Goal: Answer question/provide support: Answer question/provide support

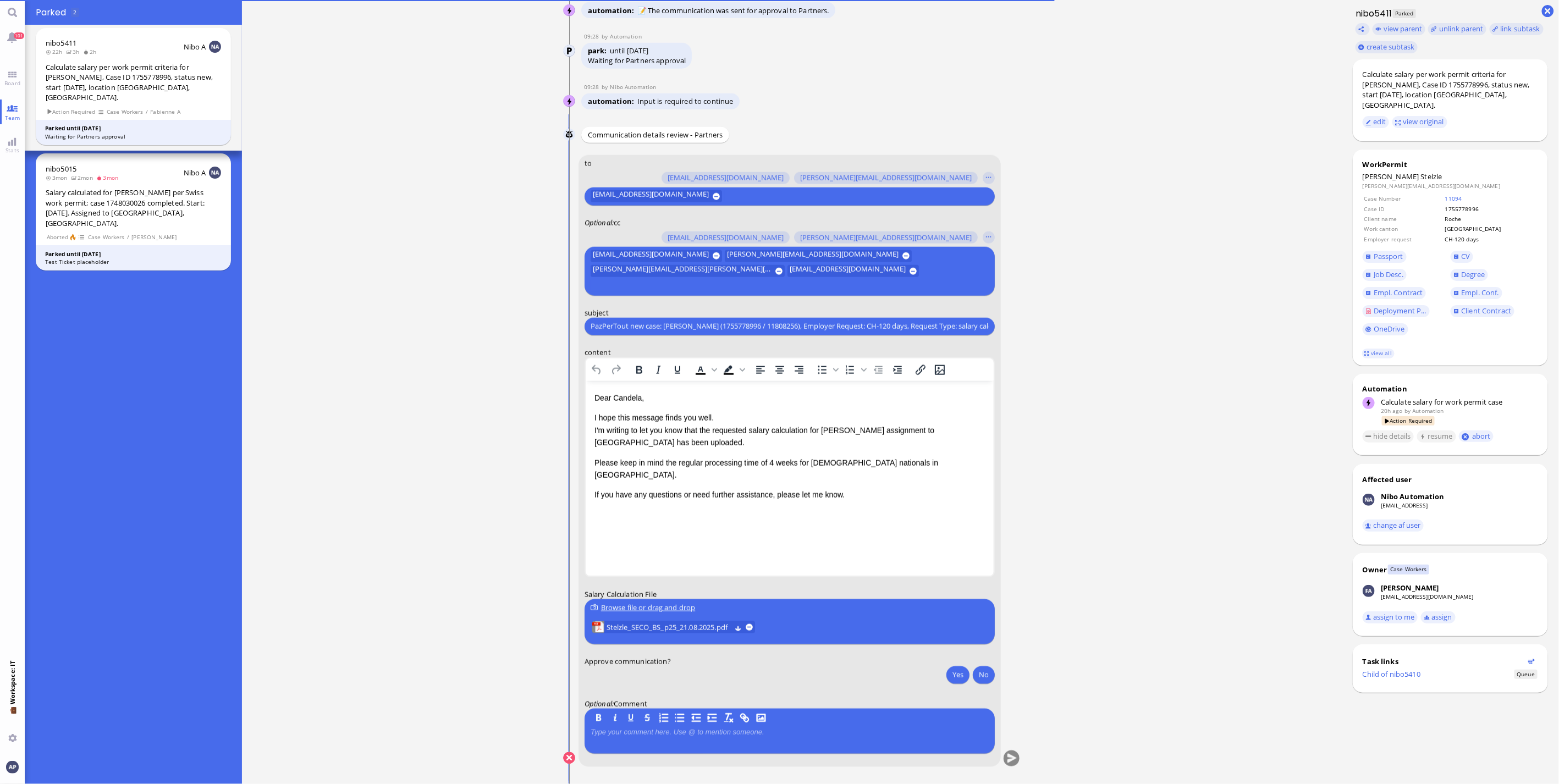
drag, startPoint x: 1200, startPoint y: 539, endPoint x: 1023, endPoint y: 547, distance: 177.2
click at [1200, 539] on ticket "[DATE] 14:40 by Automation Automation Calculate eligible salary for work permit…" at bounding box center [792, 392] width 1100 height 784
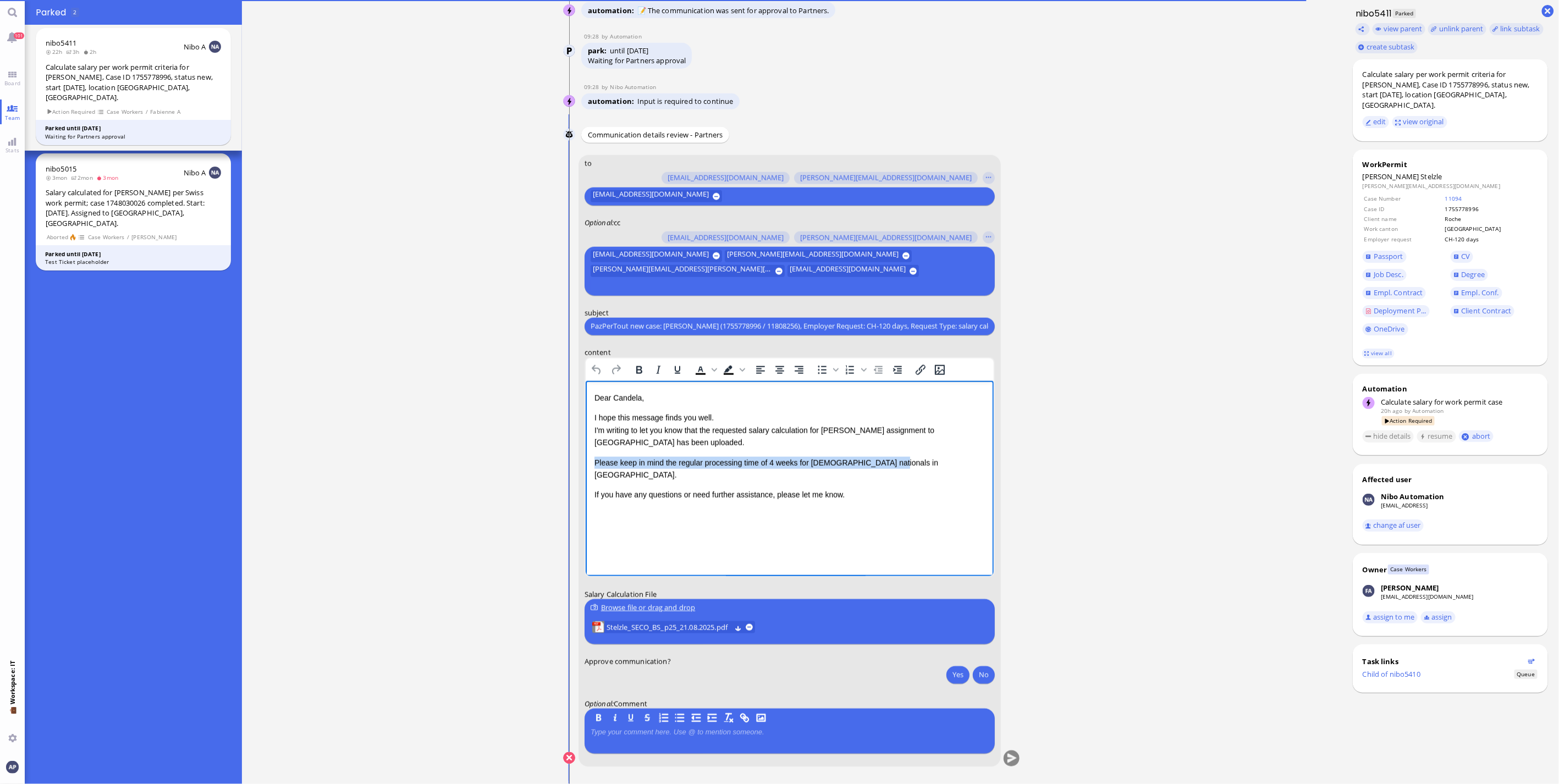
drag, startPoint x: 894, startPoint y: 460, endPoint x: 1158, endPoint y: 846, distance: 467.6
click at [585, 466] on html "Dear [PERSON_NAME], I hope this message finds you well. I'm writing to let you …" at bounding box center [789, 457] width 408 height 154
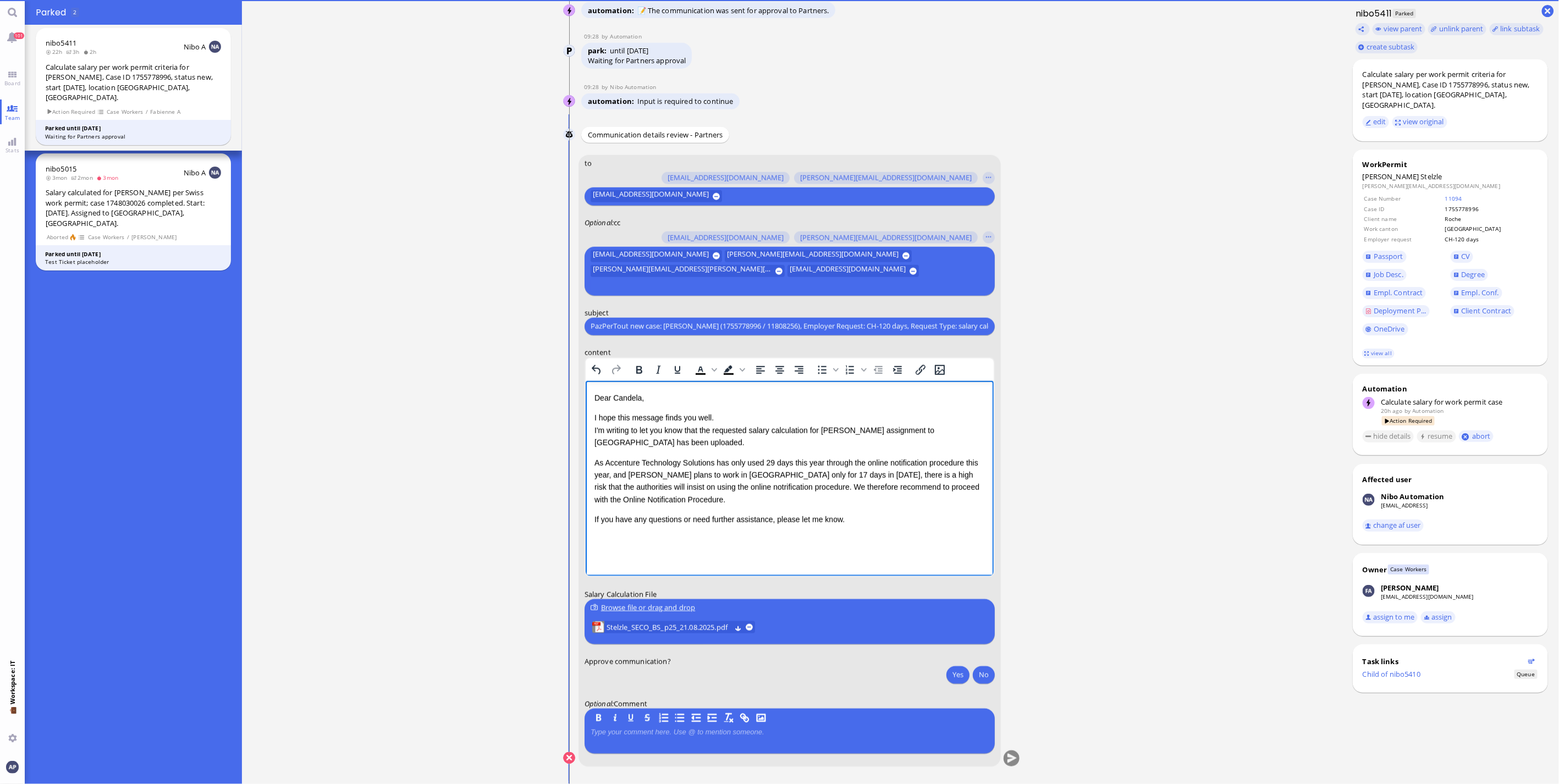
click at [601, 536] on p "Rich Text Area. Press ALT-0 for help." at bounding box center [789, 541] width 390 height 15
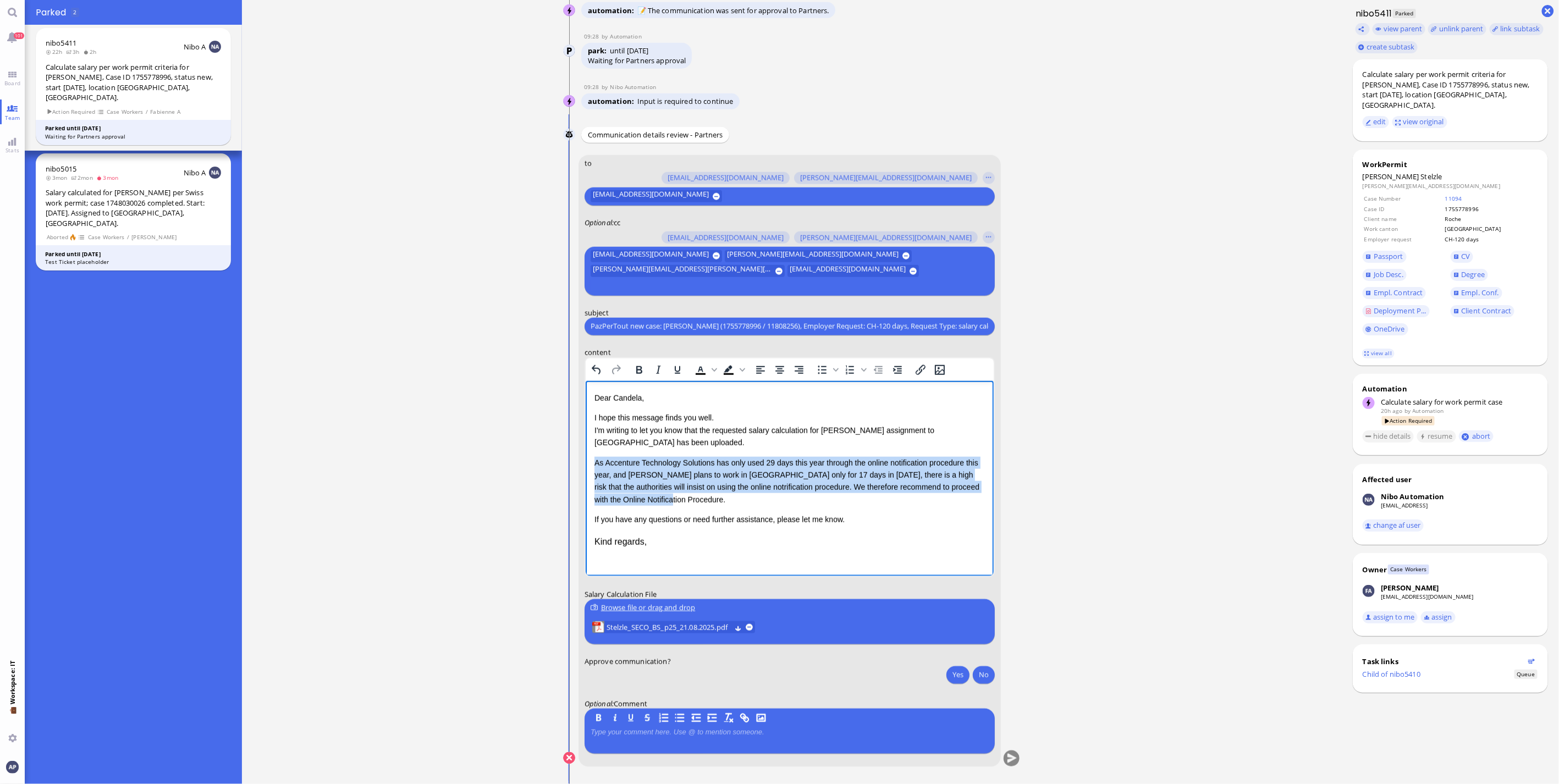
drag, startPoint x: 647, startPoint y: 503, endPoint x: 1154, endPoint y: 844, distance: 611.0
click at [585, 463] on html "Dear [PERSON_NAME], I hope this message finds you well. I'm writing to let you …" at bounding box center [789, 469] width 408 height 179
copy div "As Accenture Technology Solutions has only used 29 days this year through the o…"
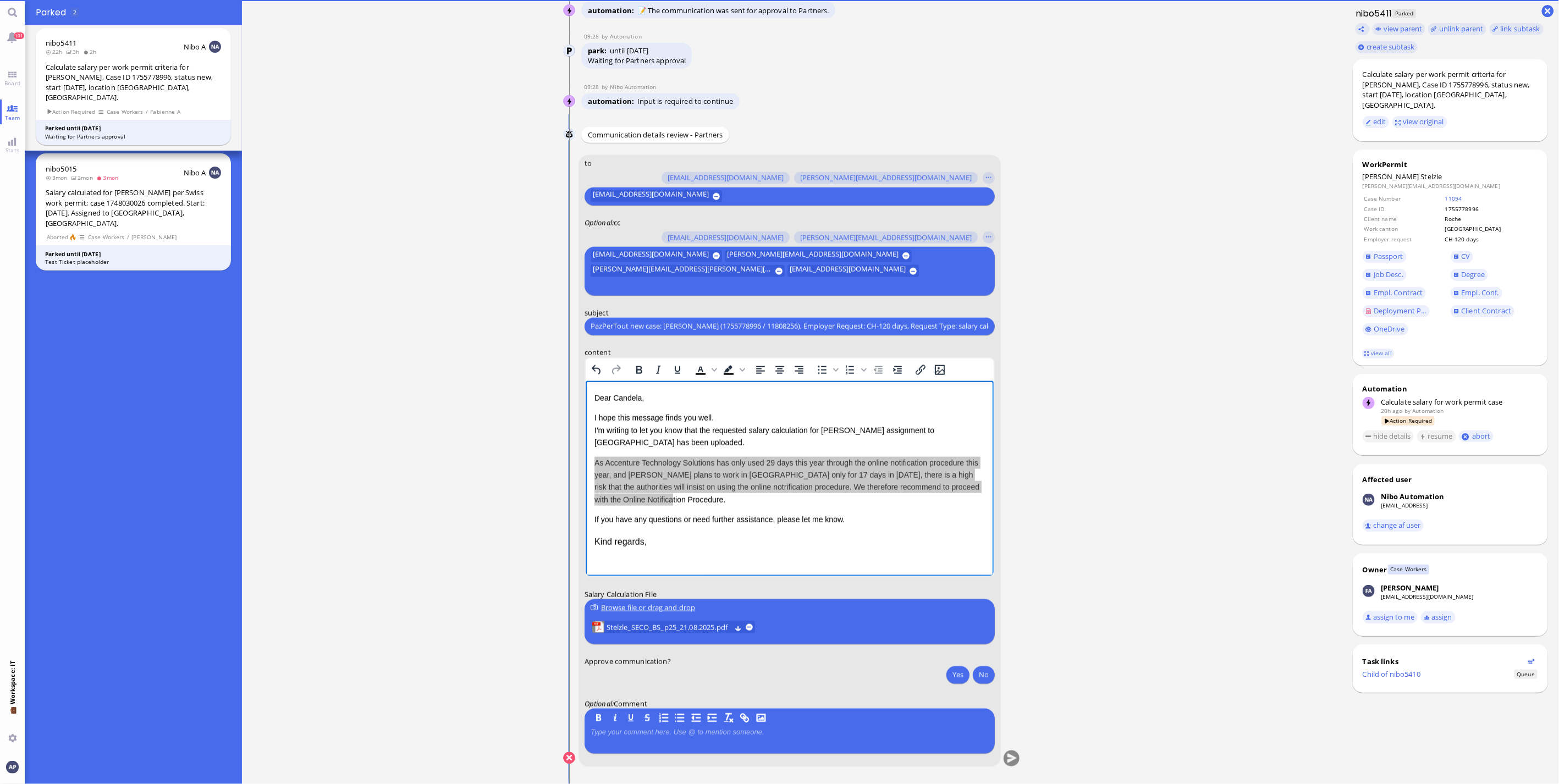
drag, startPoint x: 758, startPoint y: 744, endPoint x: 739, endPoint y: 613, distance: 132.4
click at [758, 744] on div at bounding box center [789, 739] width 398 height 23
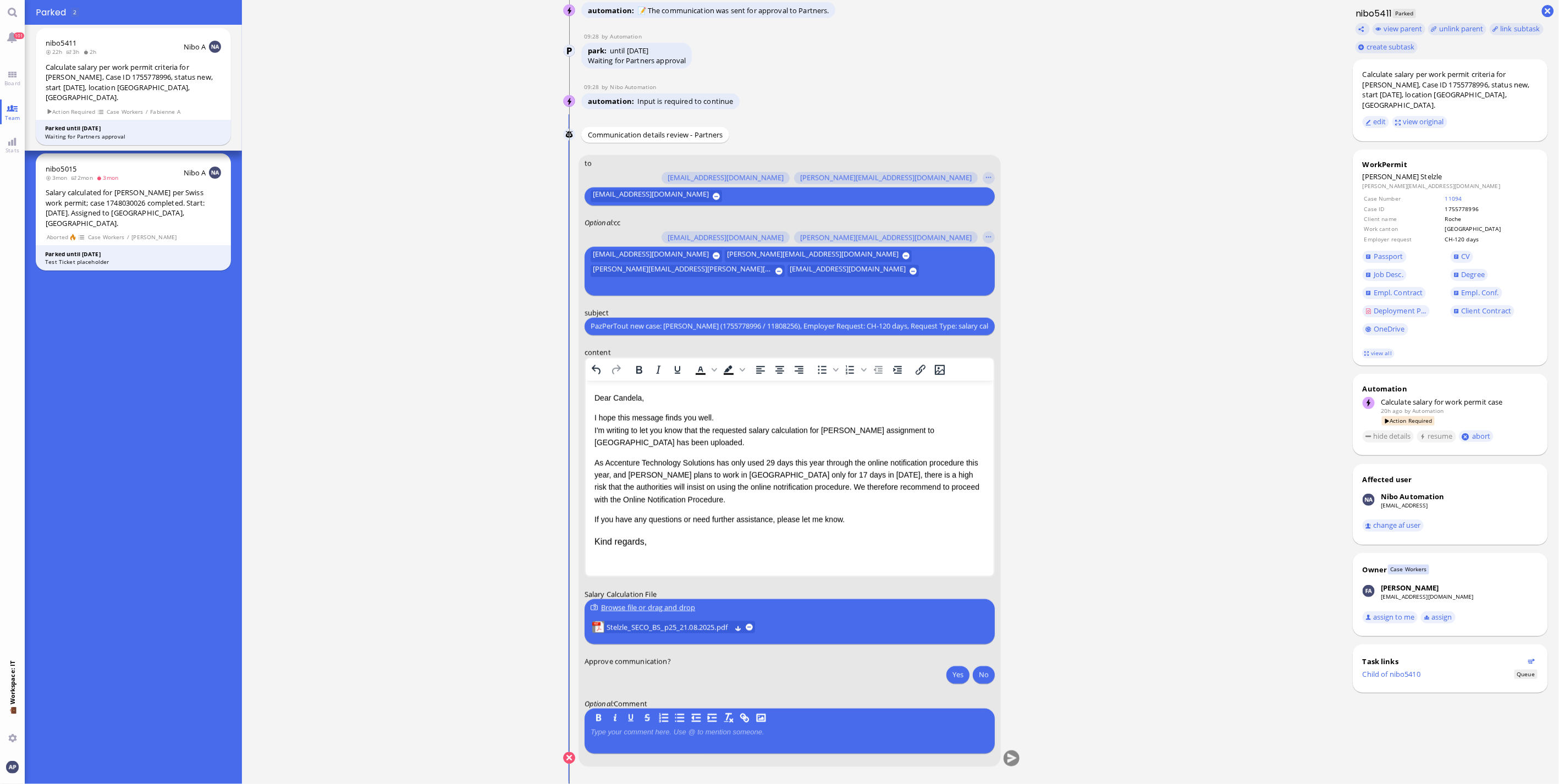
click at [668, 509] on div "Dear [PERSON_NAME], I hope this message finds you well. I'm writing to let you …" at bounding box center [789, 459] width 390 height 134
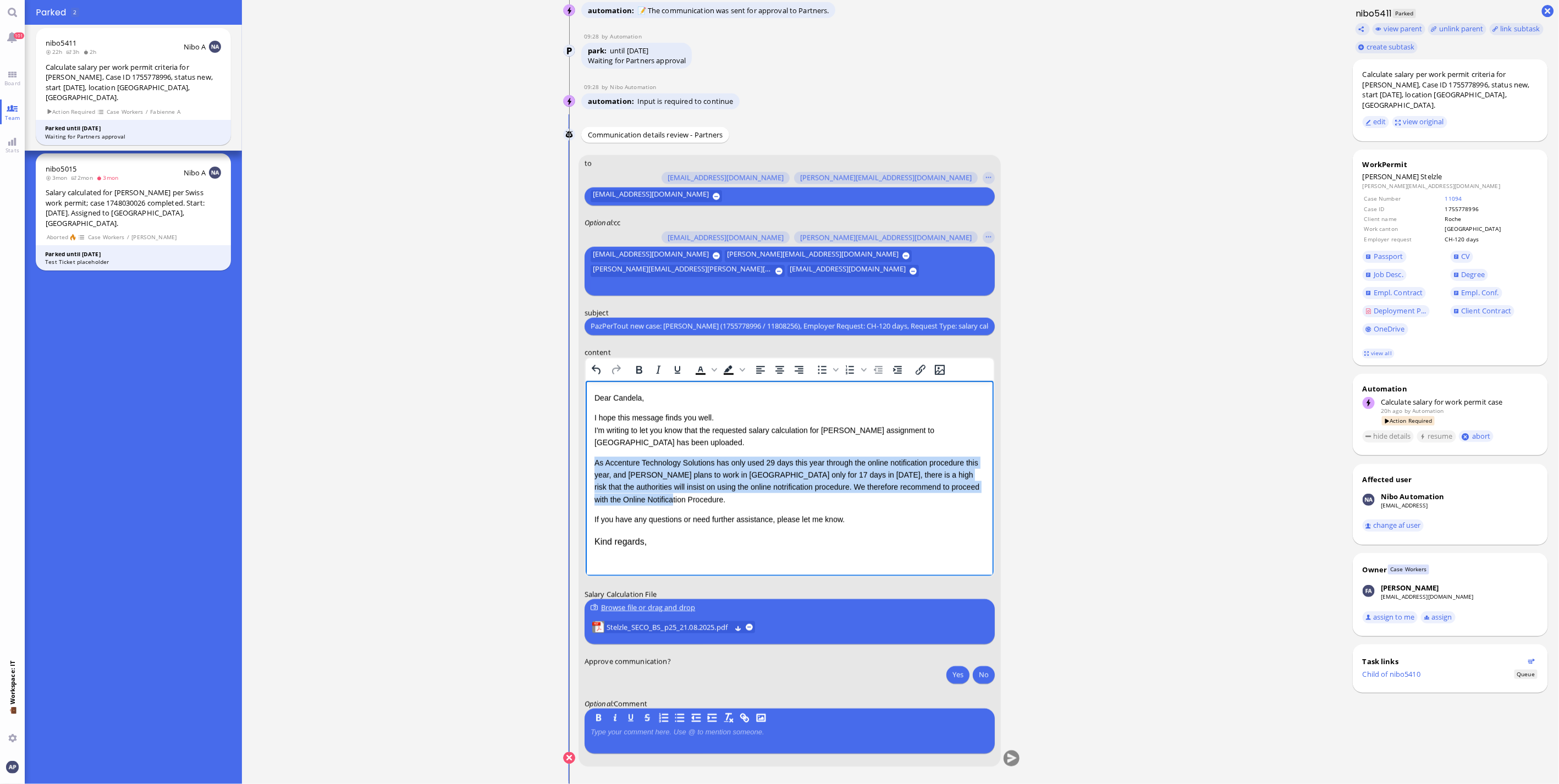
drag, startPoint x: 639, startPoint y: 498, endPoint x: 555, endPoint y: 462, distance: 91.4
click at [585, 462] on html "Dear [PERSON_NAME], I hope this message finds you well. I'm writing to let you …" at bounding box center [789, 469] width 408 height 179
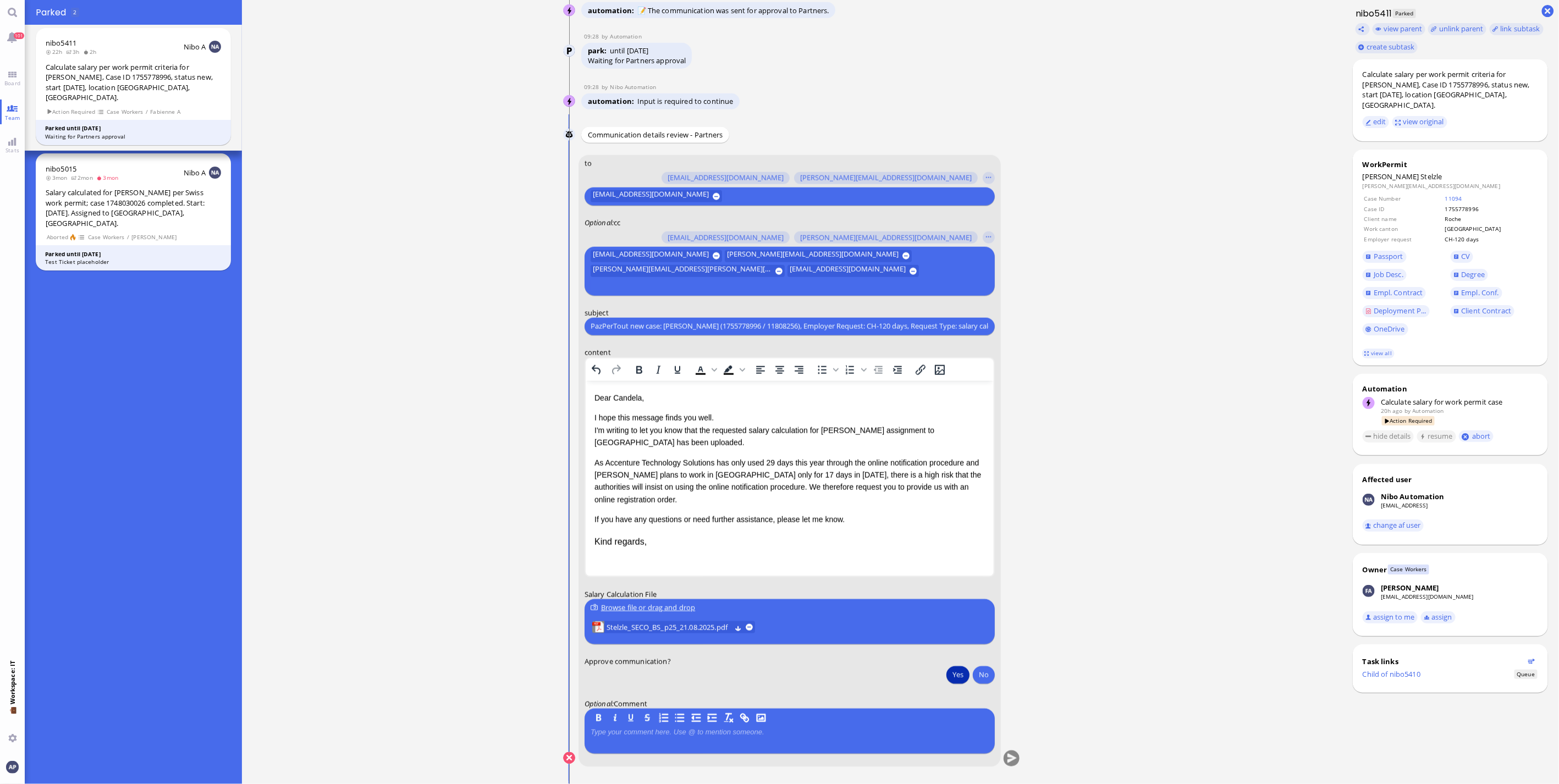
click at [953, 675] on button "Yes" at bounding box center [958, 674] width 23 height 18
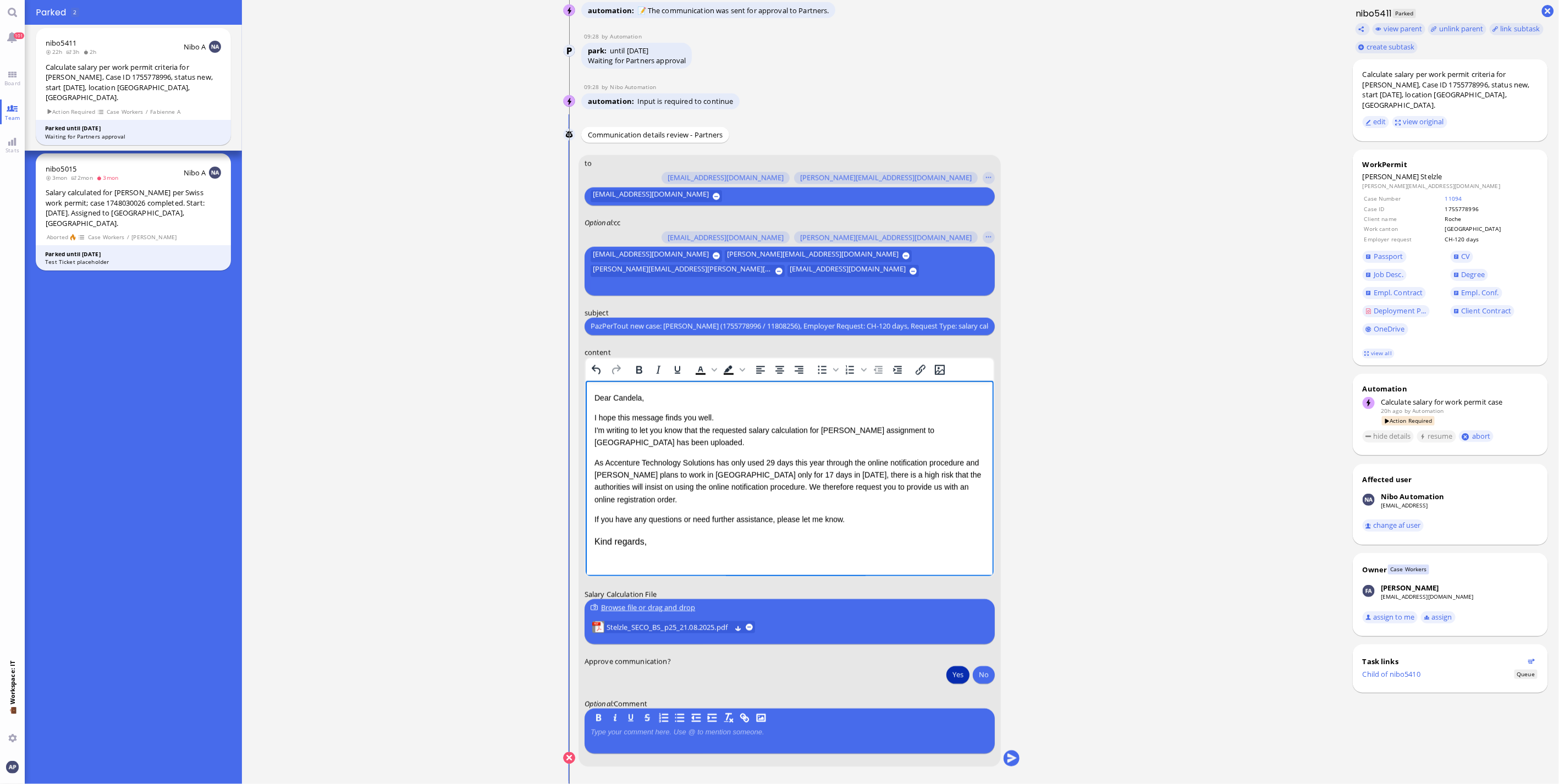
drag, startPoint x: 649, startPoint y: 527, endPoint x: 1071, endPoint y: 901, distance: 563.9
click at [585, 521] on html "Dear [PERSON_NAME], I hope this message finds you well. I'm writing to let you …" at bounding box center [789, 469] width 408 height 179
click at [527, 742] on ticket "[DATE] 14:40 by Automation Automation Calculate eligible salary for work permit…" at bounding box center [792, 392] width 1100 height 784
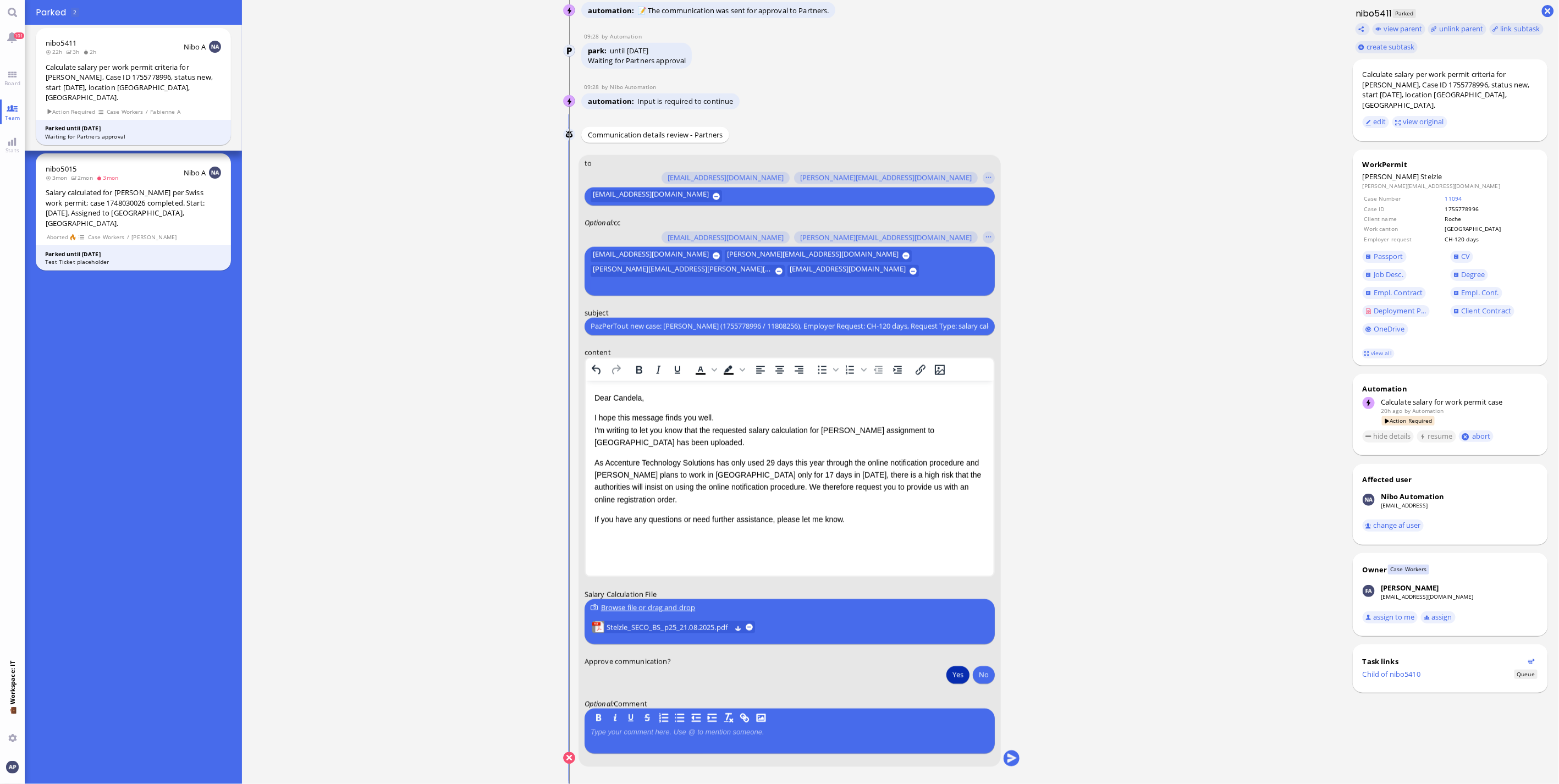
click at [763, 486] on div "As Accenture Technology Solutions has only used 29 days this year through the o…" at bounding box center [789, 481] width 390 height 50
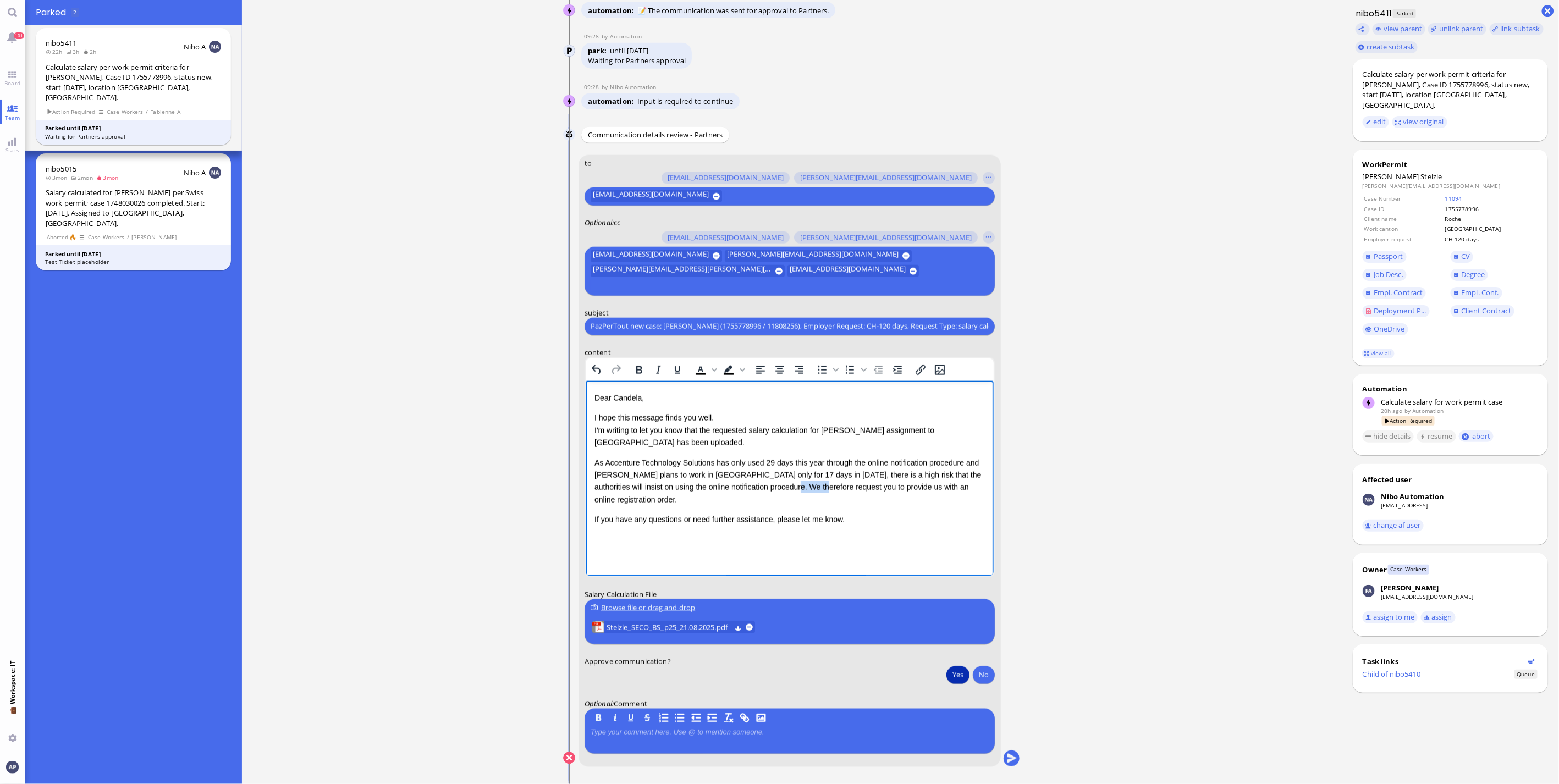
click at [763, 486] on div "As Accenture Technology Solutions has only used 29 days this year through the o…" at bounding box center [789, 481] width 390 height 50
click at [1108, 585] on ticket "[DATE] 14:40 by Automation Automation Calculate eligible salary for work permit…" at bounding box center [792, 392] width 1100 height 784
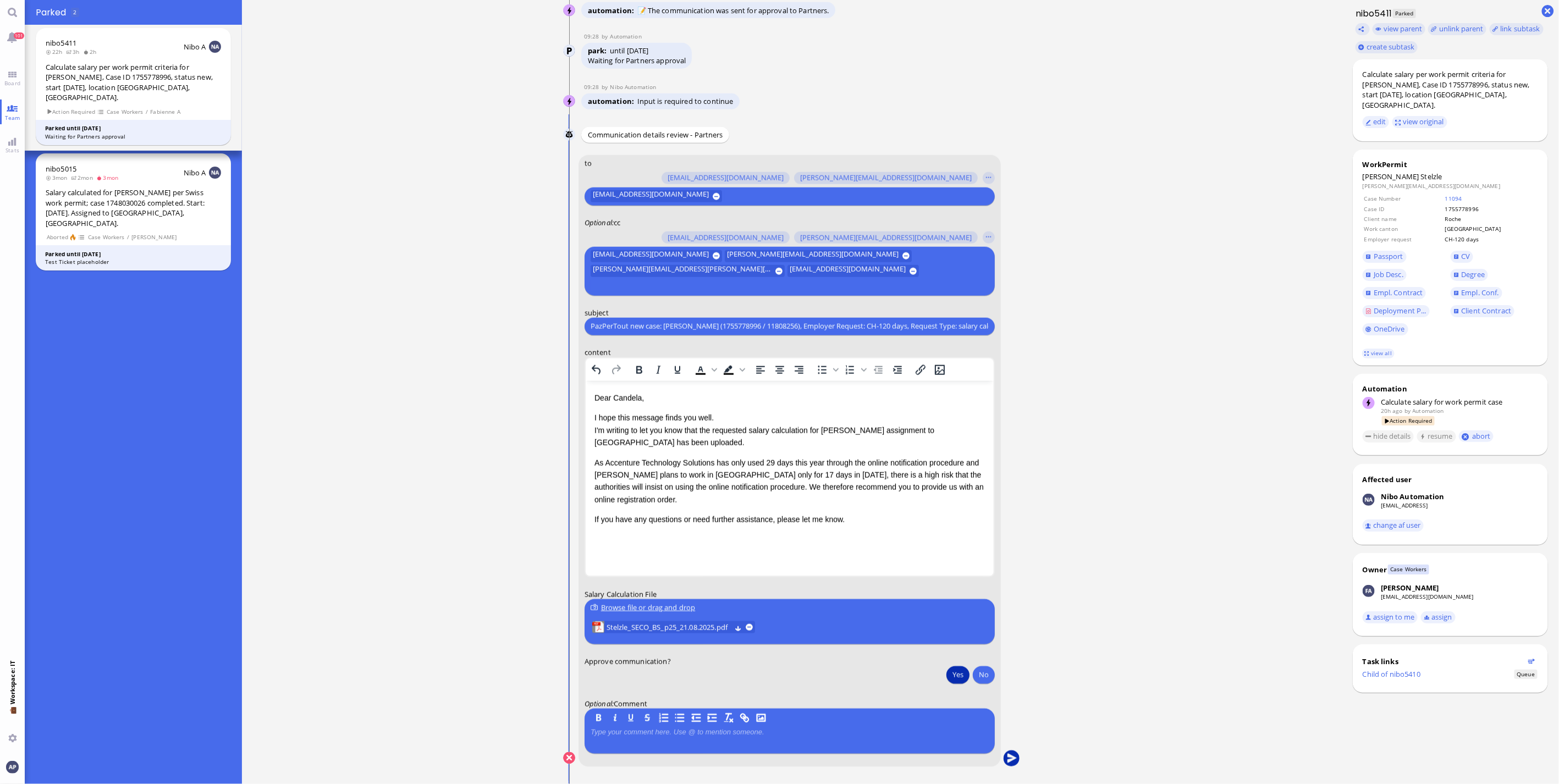
click at [1008, 757] on button "submit" at bounding box center [1012, 759] width 17 height 17
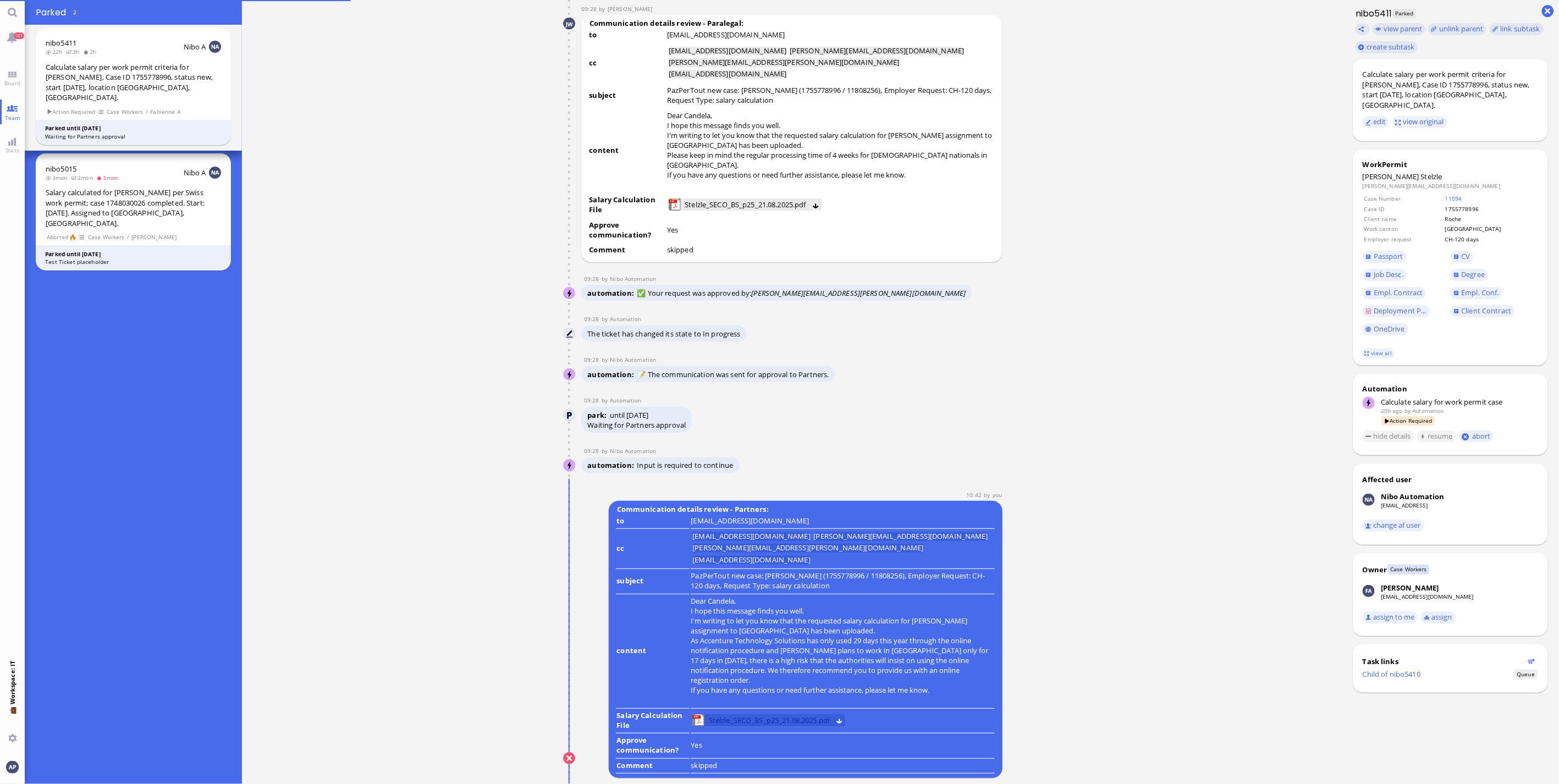
click at [772, 718] on span "Stelzle_SECO_BS_p25_21.08.2025.pdf" at bounding box center [769, 720] width 121 height 12
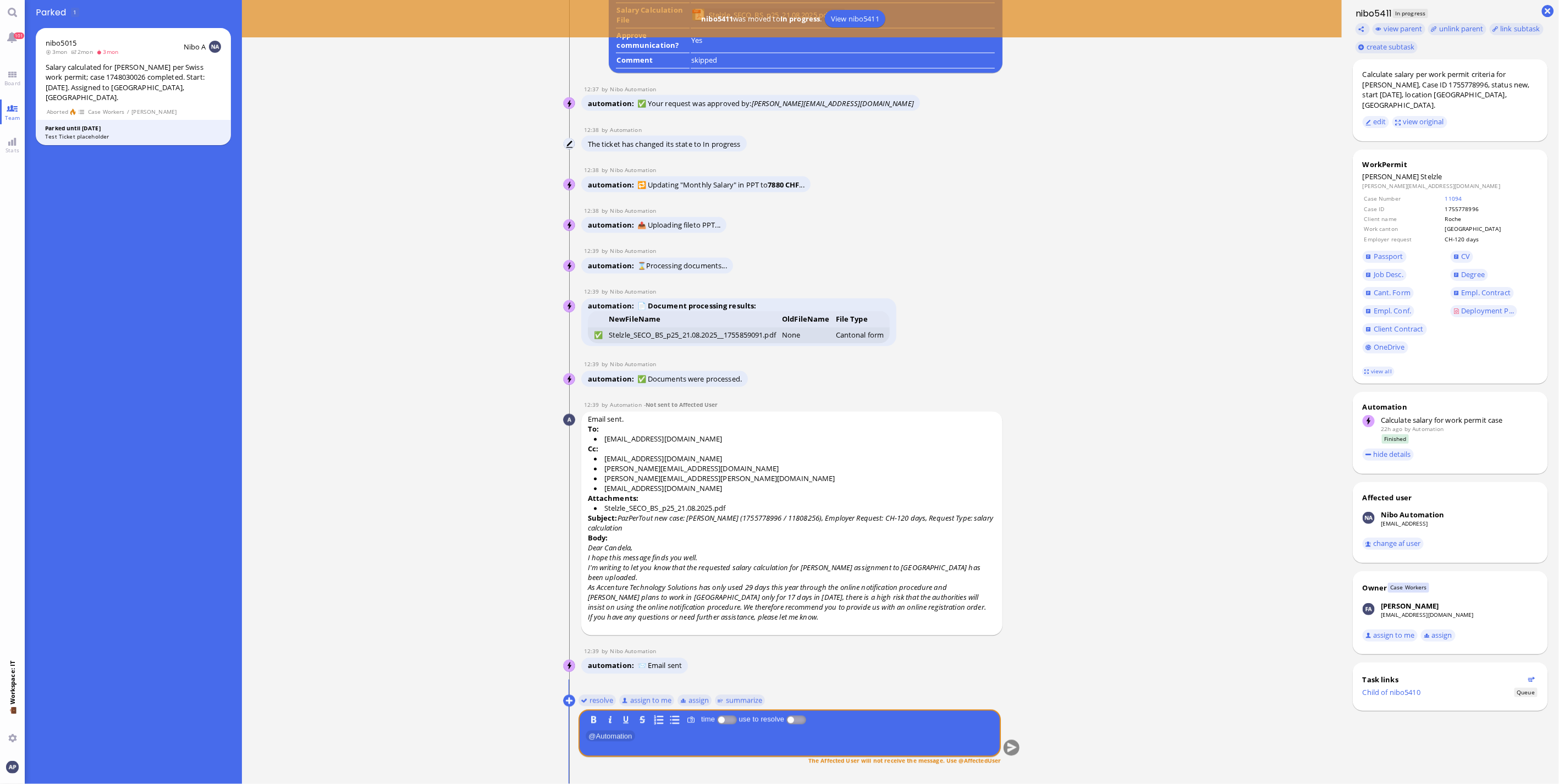
drag, startPoint x: 1272, startPoint y: 286, endPoint x: 762, endPoint y: 605, distance: 601.5
click at [1272, 286] on ticket "[DATE] 14:40 by Automation Automation Calculate eligible salary for work permit…" at bounding box center [792, 392] width 1100 height 784
click at [605, 699] on button "resolve" at bounding box center [597, 700] width 38 height 12
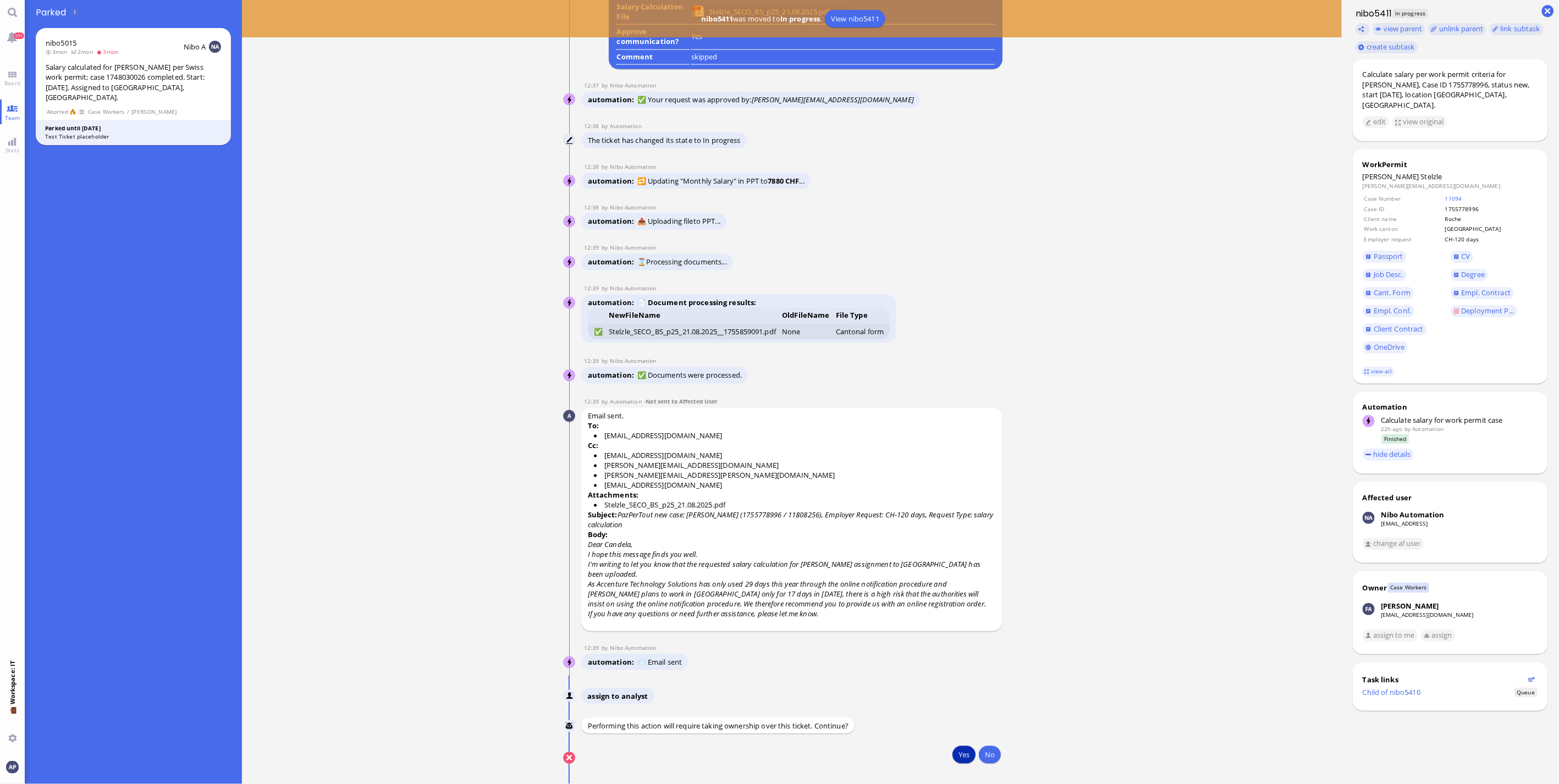
click at [960, 750] on button "Yes" at bounding box center [964, 754] width 23 height 18
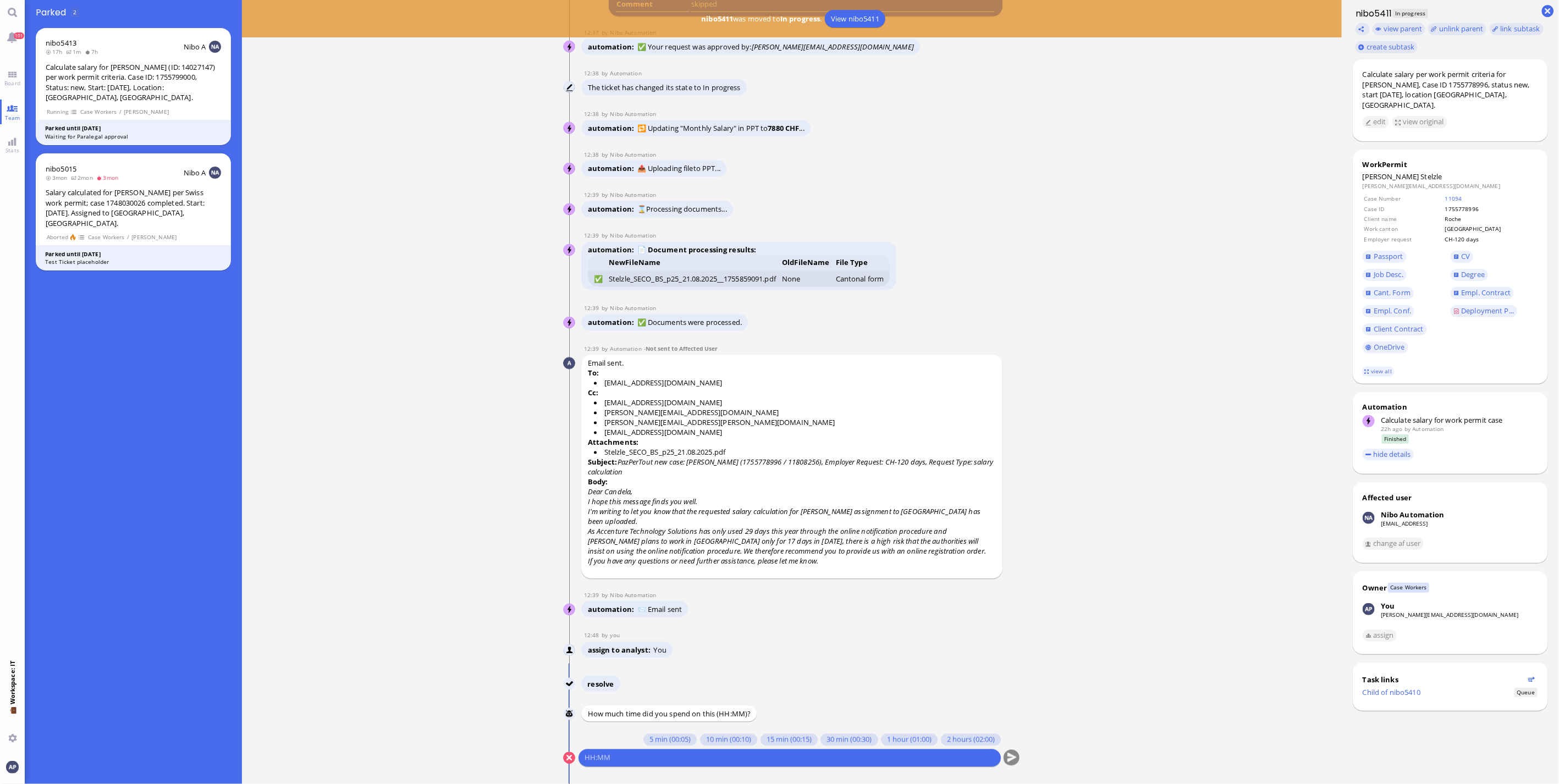
drag, startPoint x: 532, startPoint y: 750, endPoint x: 605, endPoint y: 750, distance: 73.0
click at [538, 750] on nitautoscroll "[DATE] 14:40 by Automation Automation Calculate eligible salary for work permit…" at bounding box center [791, 392] width 508 height 784
click at [702, 735] on button "10 min (00:10)" at bounding box center [729, 740] width 57 height 12
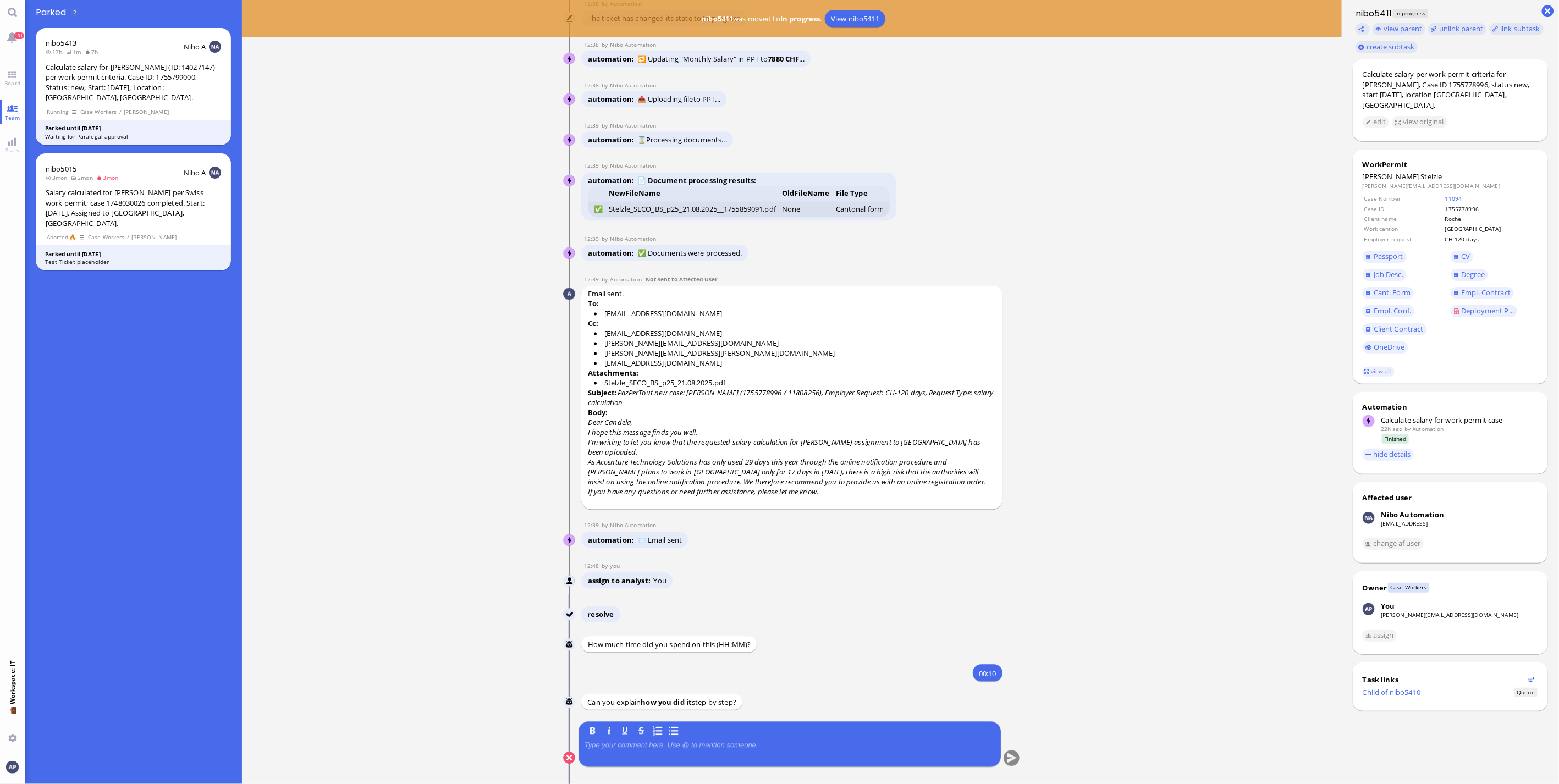
click at [663, 746] on p at bounding box center [789, 746] width 410 height 9
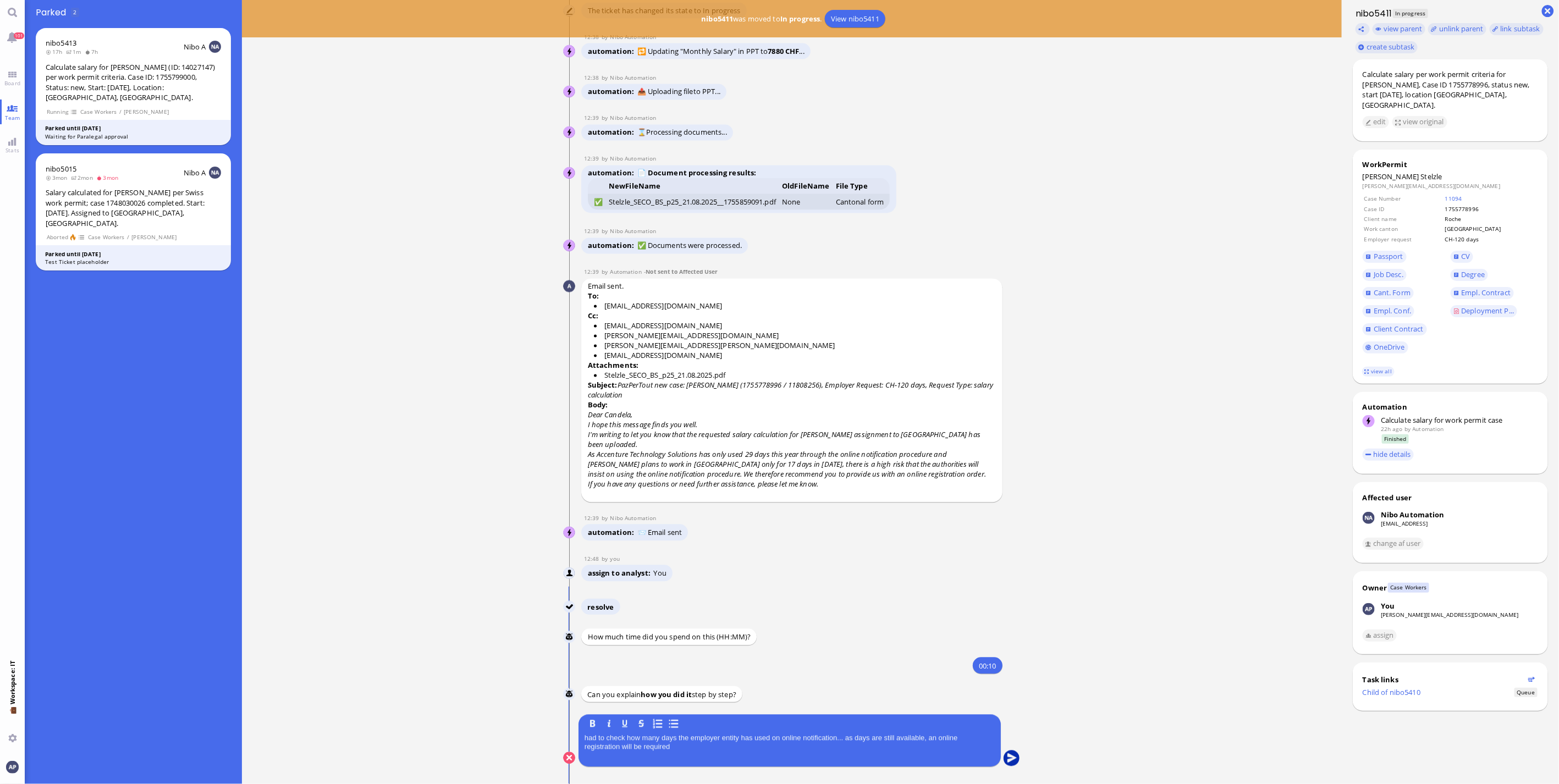
click at [1007, 764] on button "submit" at bounding box center [1012, 759] width 17 height 17
